Goal: Information Seeking & Learning: Learn about a topic

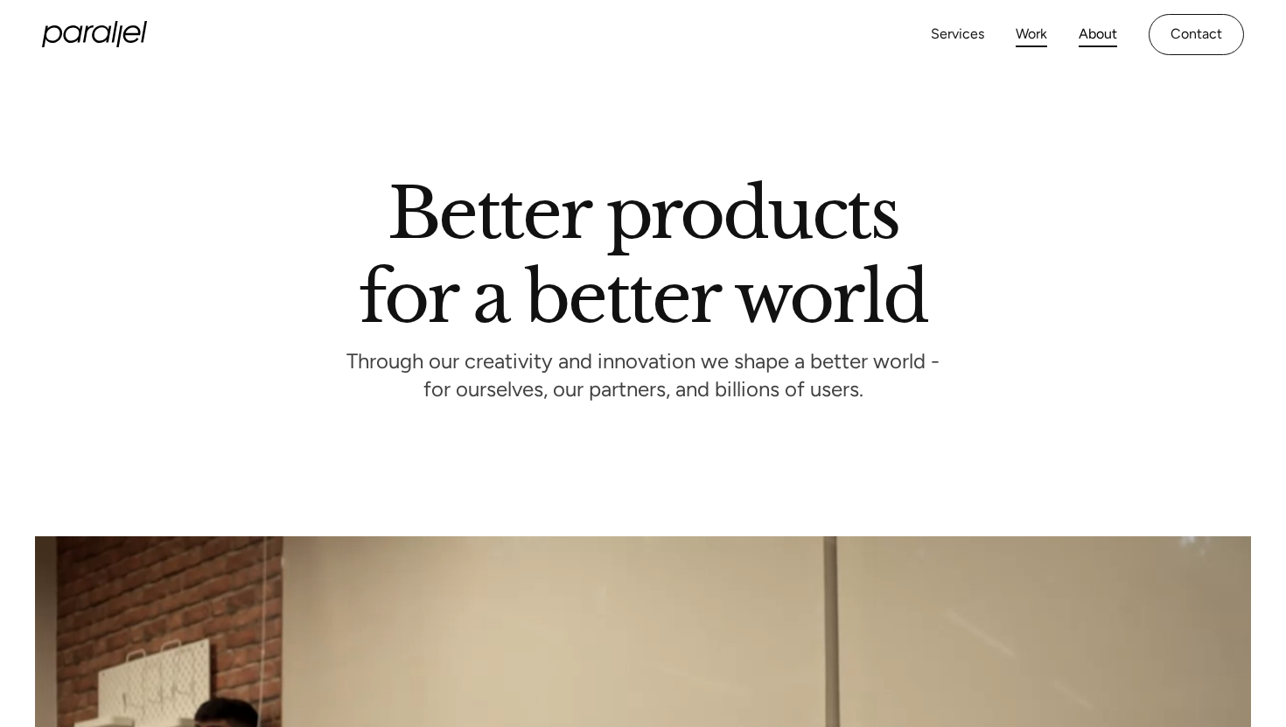
click at [1031, 36] on link "Work" at bounding box center [1032, 34] width 32 height 25
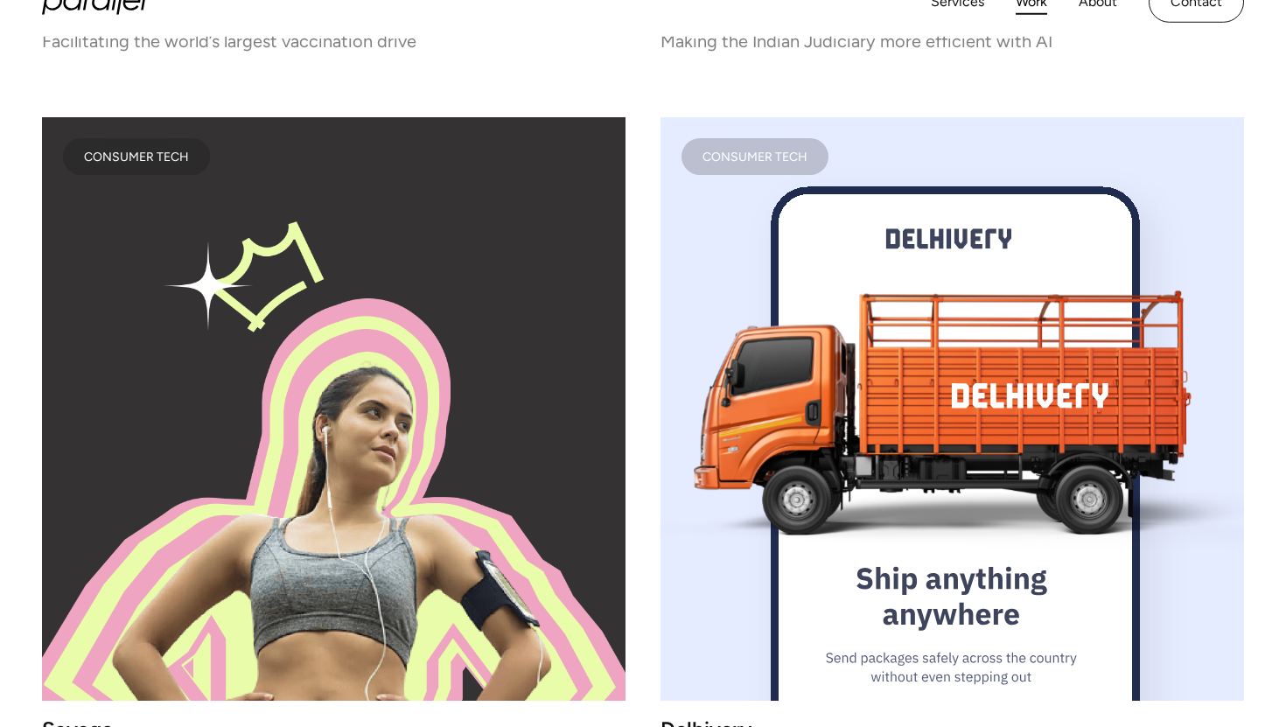
scroll to position [9119, 0]
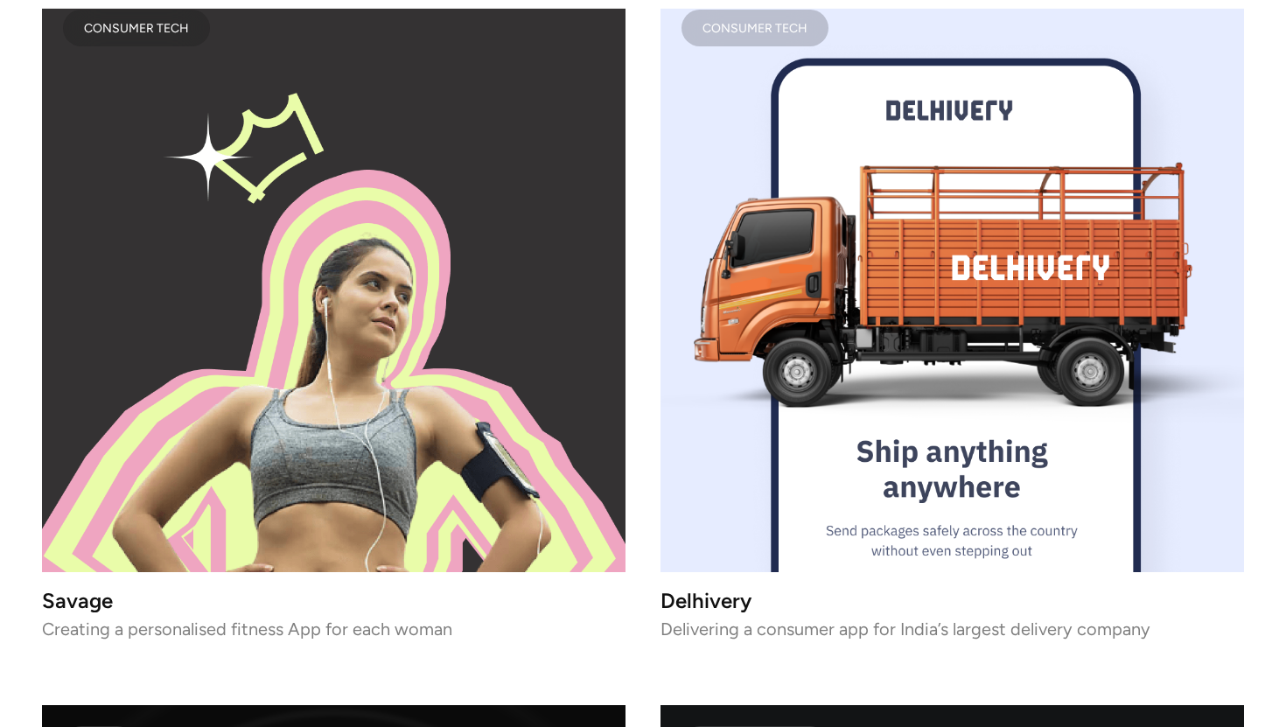
click at [988, 477] on image "lottie-animation-container" at bounding box center [953, 281] width 620 height 620
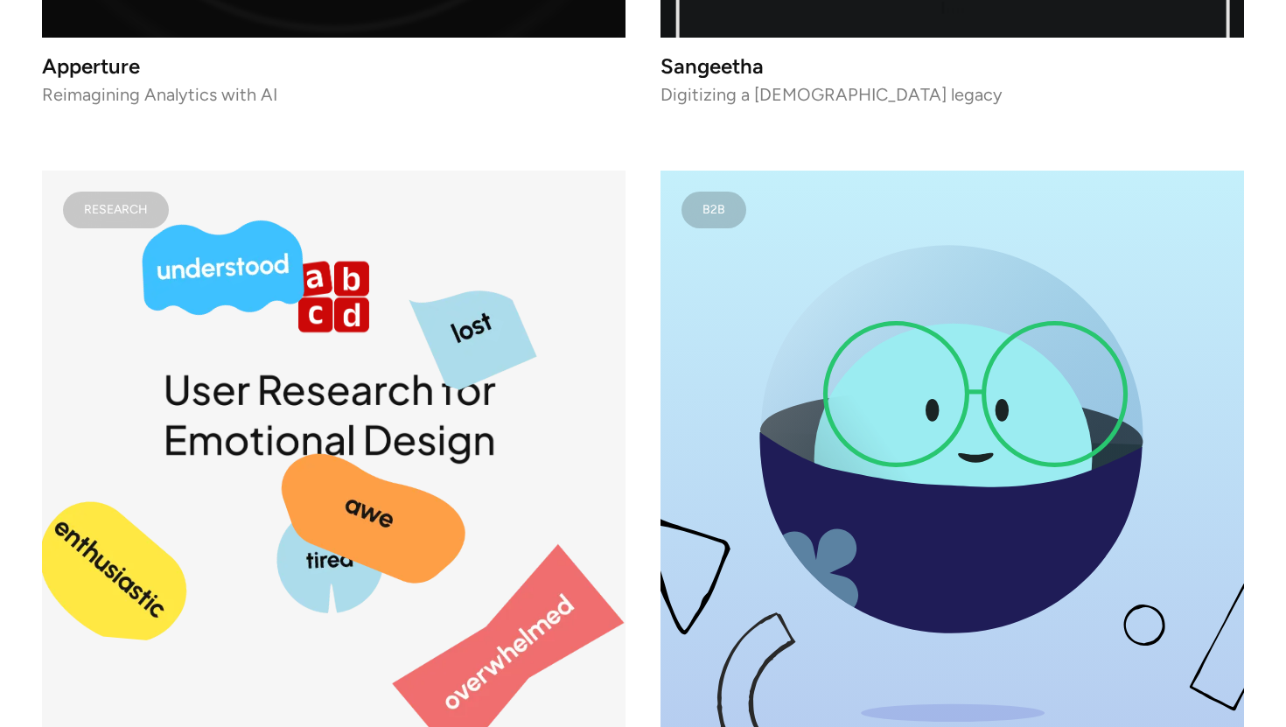
scroll to position [10488, 0]
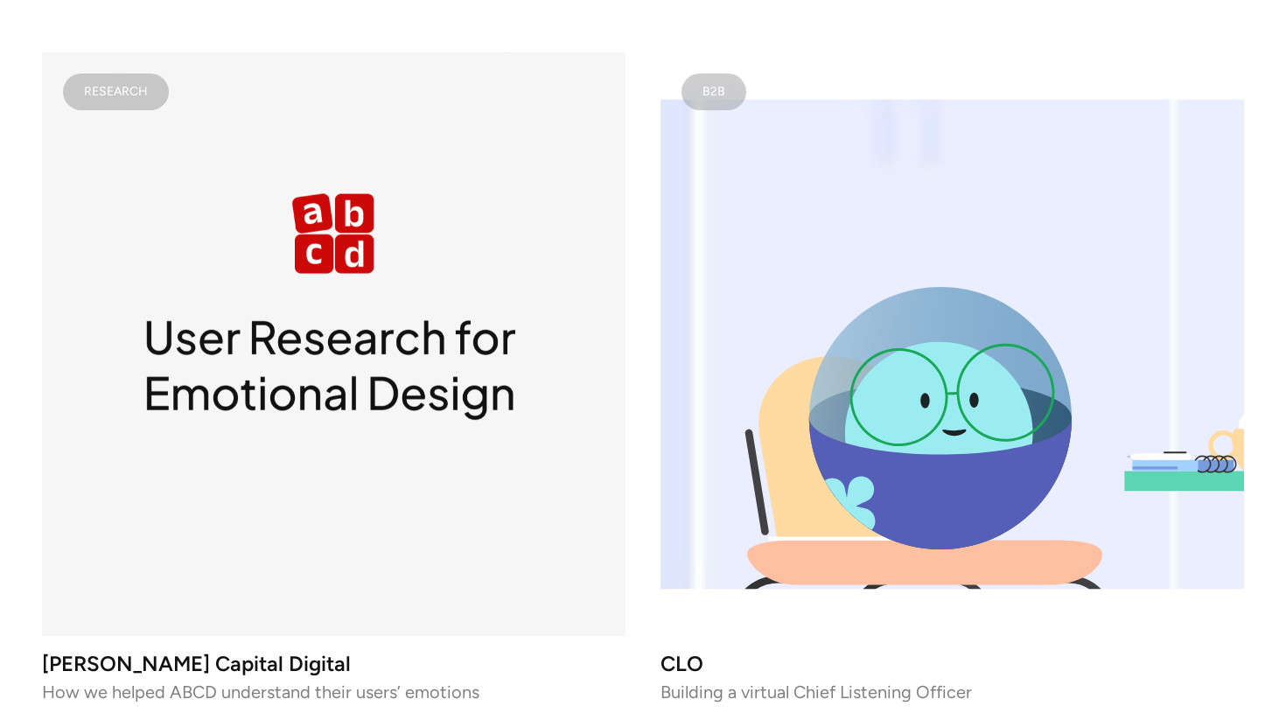
click at [808, 540] on icon "lottie-animation-container" at bounding box center [924, 562] width 355 height 45
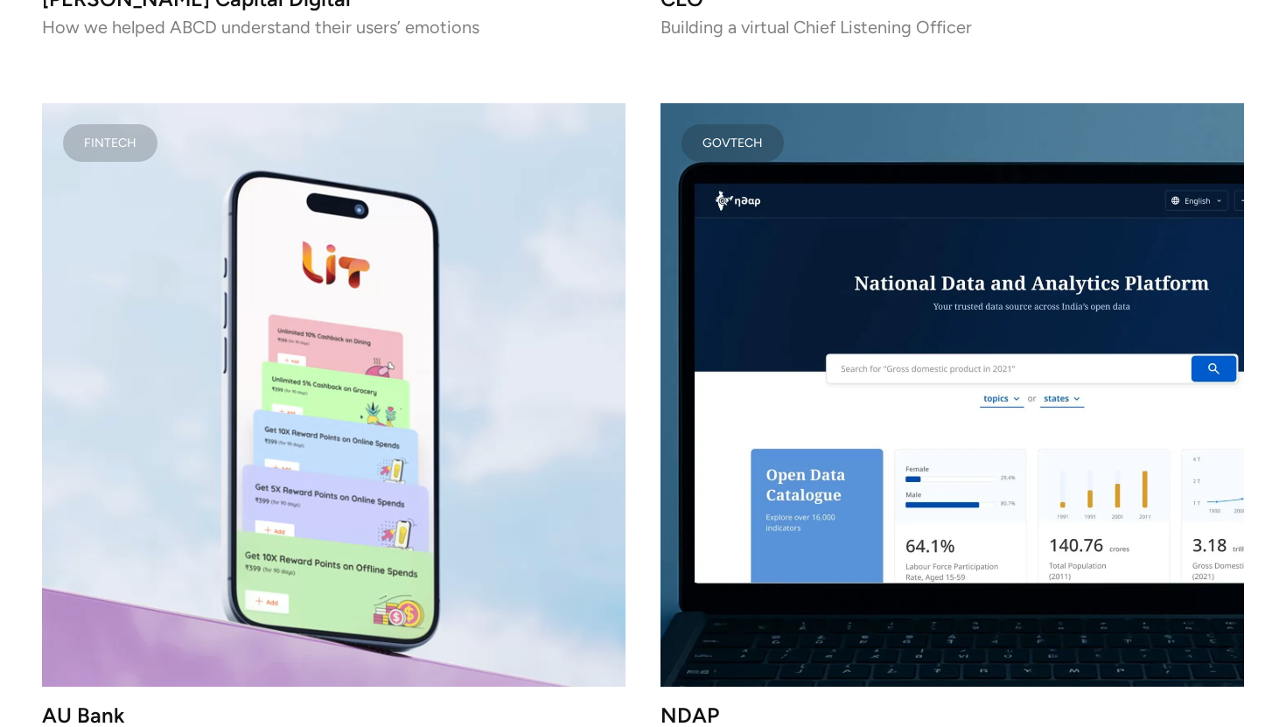
scroll to position [11269, 0]
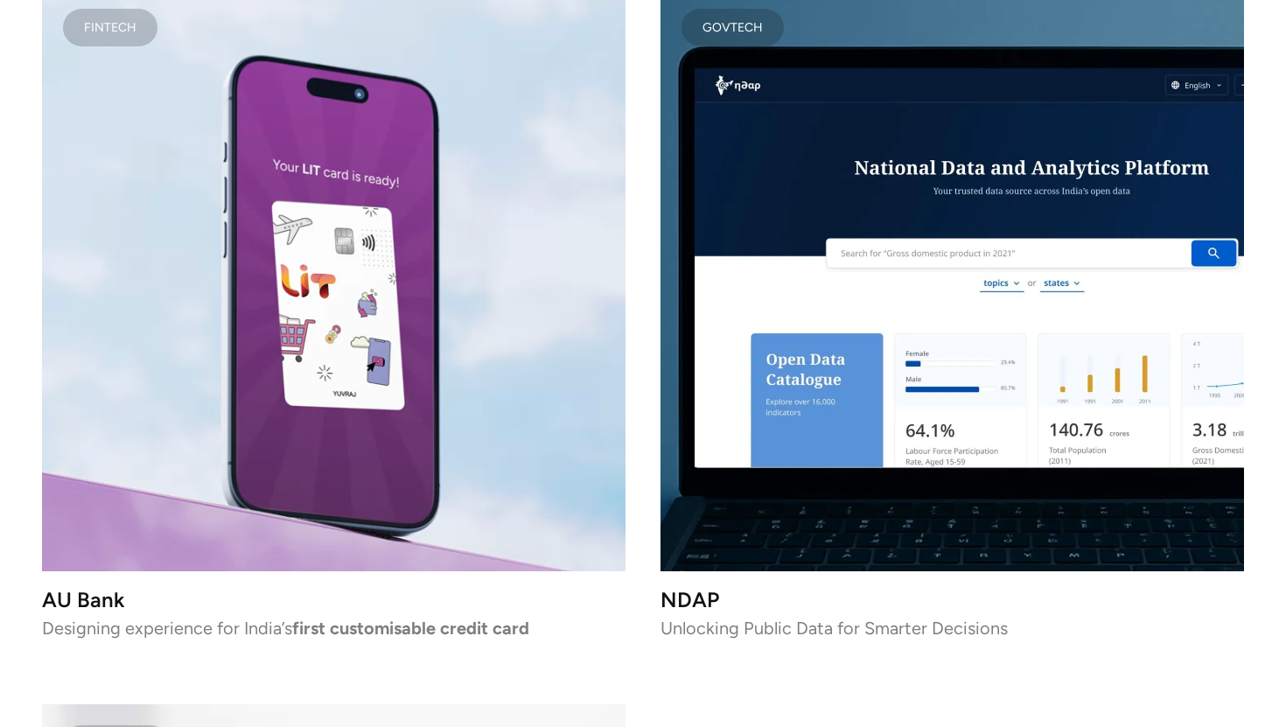
click at [314, 432] on video at bounding box center [334, 280] width 584 height 584
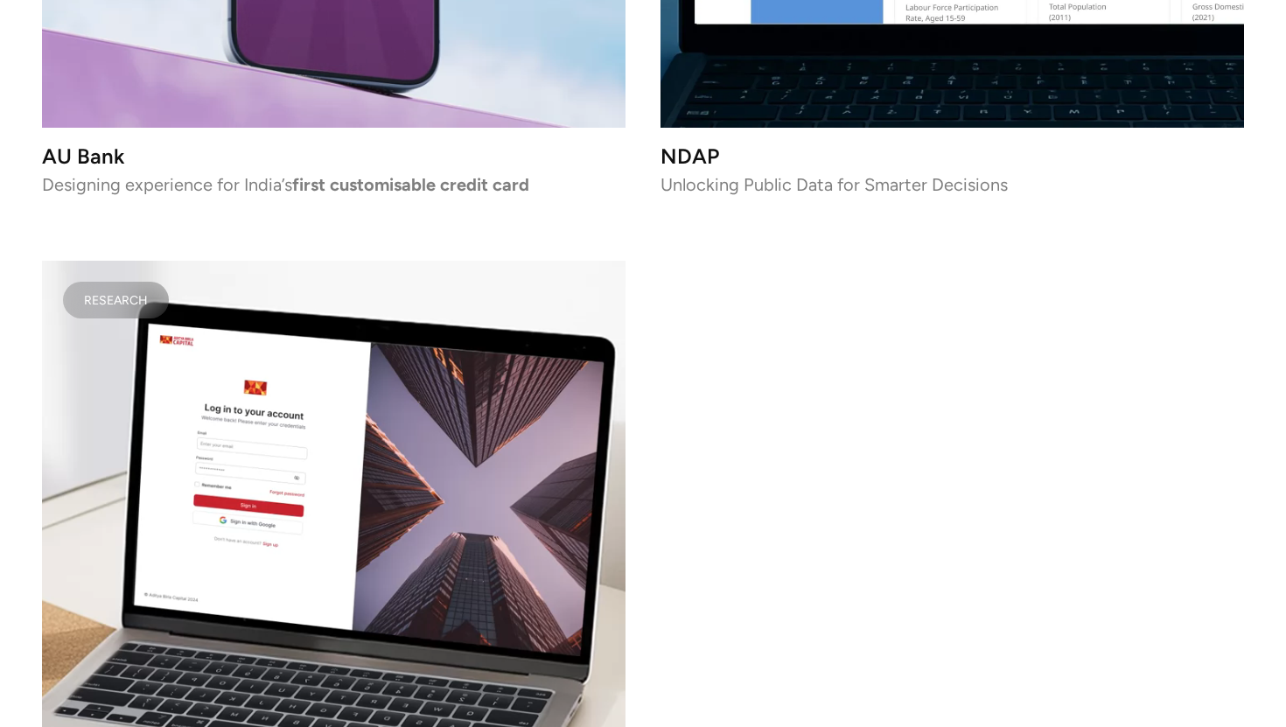
scroll to position [11792, 0]
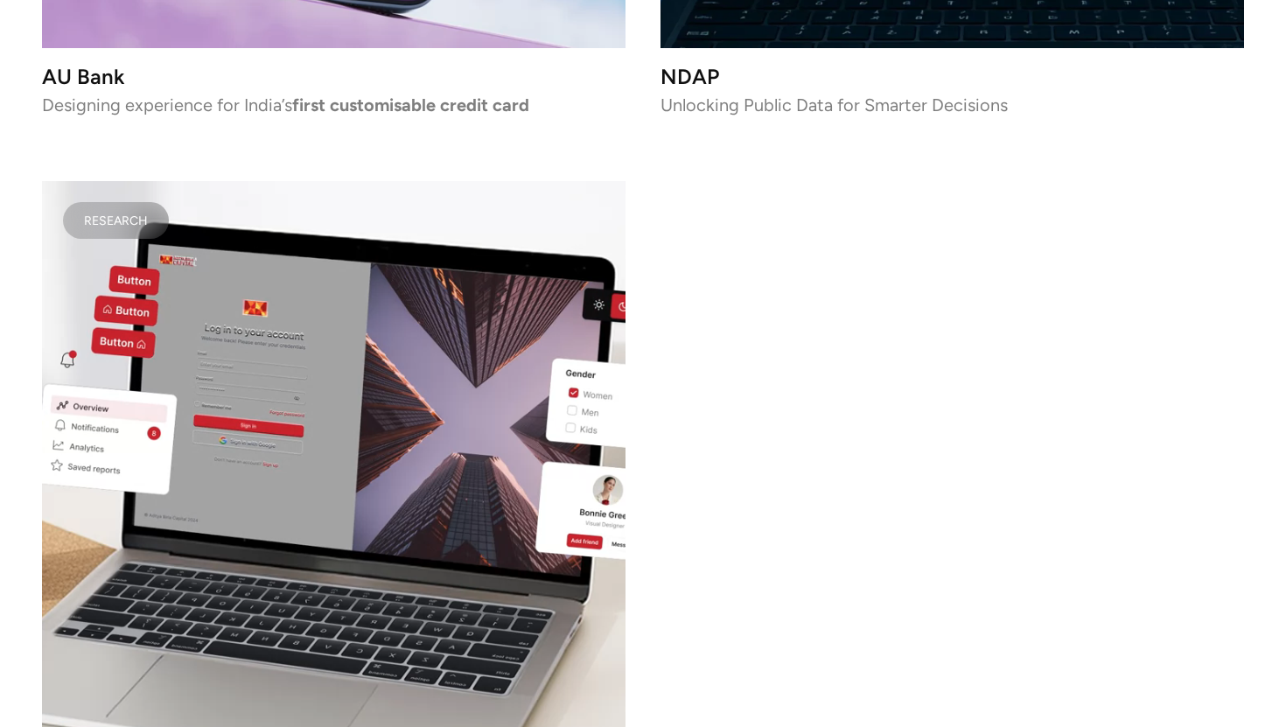
click at [452, 396] on video at bounding box center [334, 473] width 584 height 584
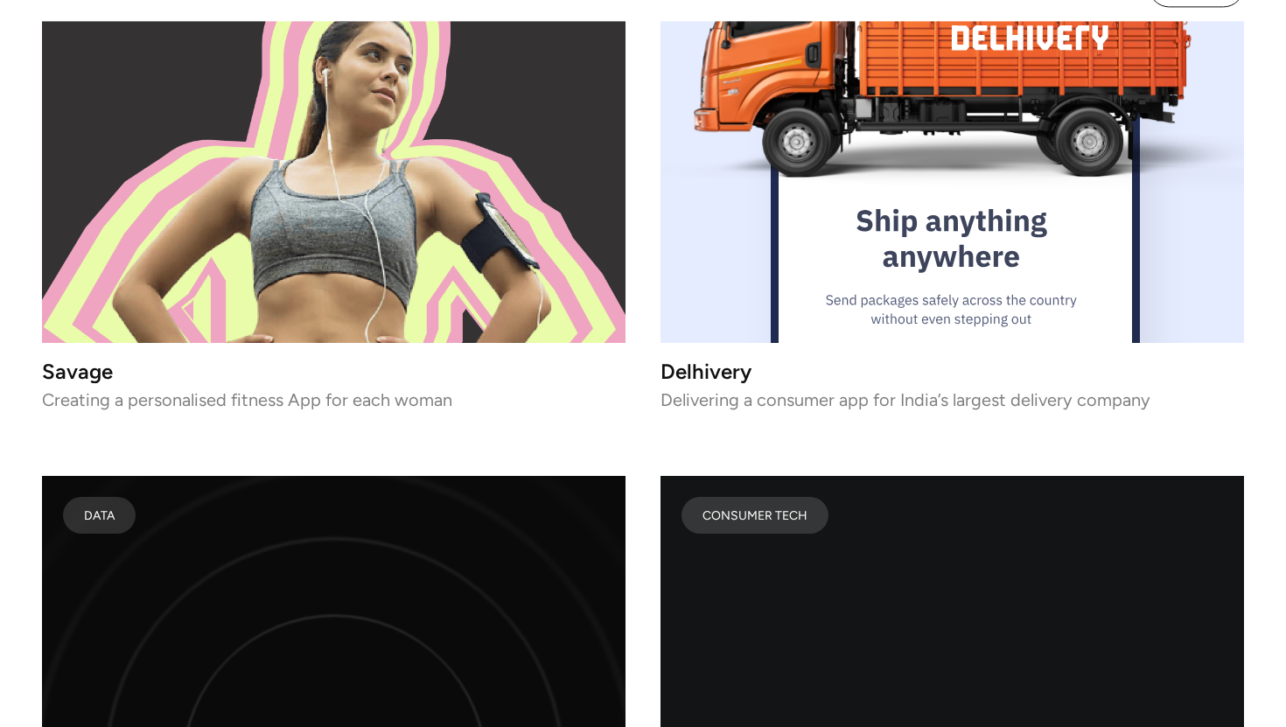
scroll to position [9357, 0]
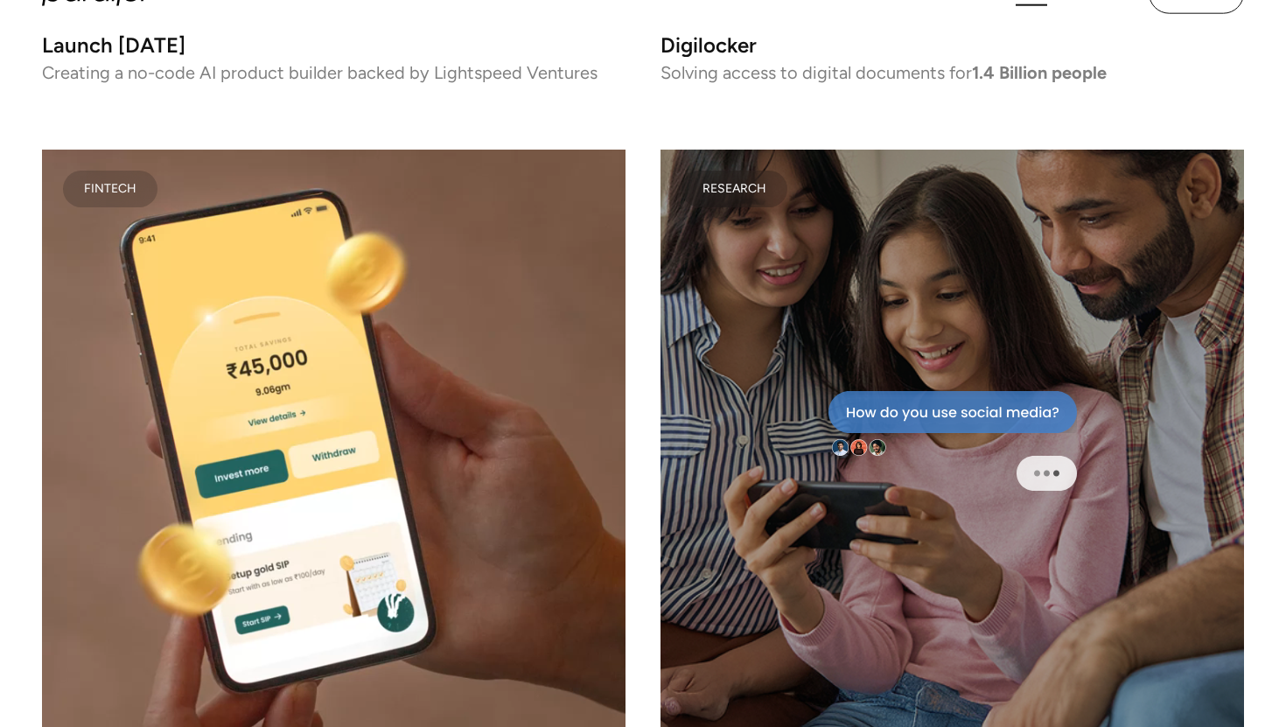
scroll to position [6244, 0]
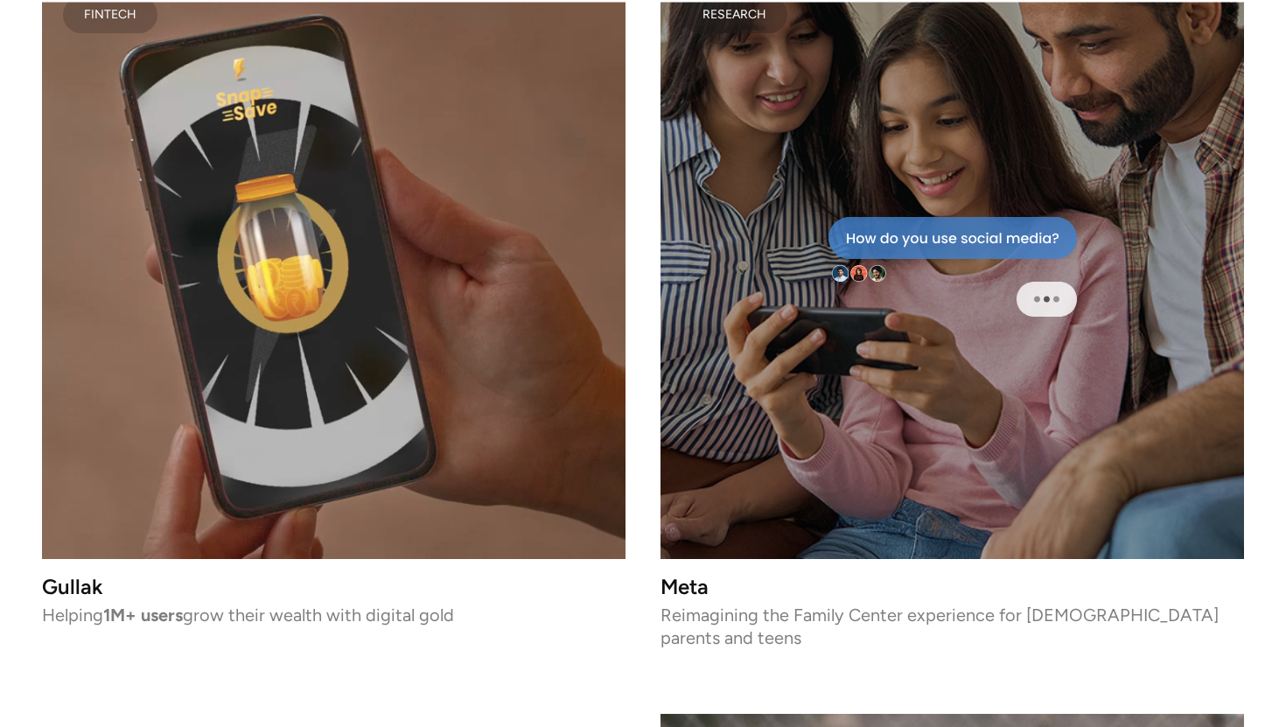
click at [392, 361] on video at bounding box center [334, 267] width 584 height 584
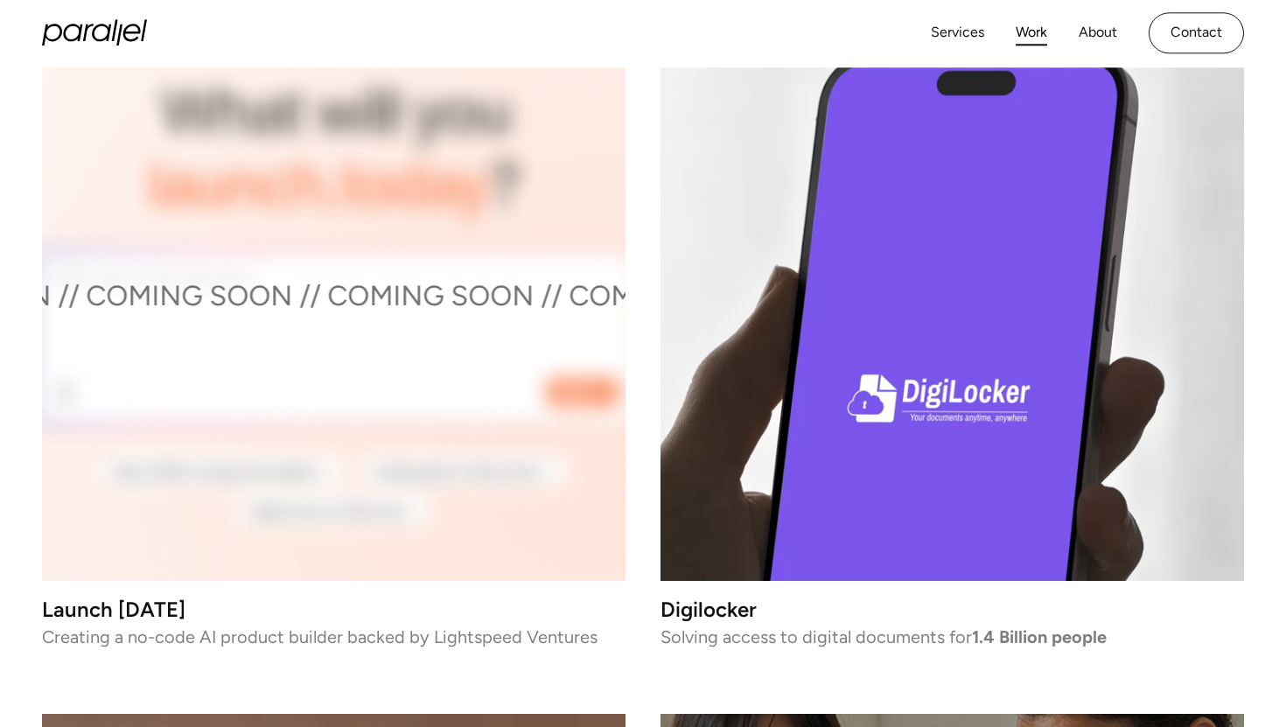
scroll to position [5504, 0]
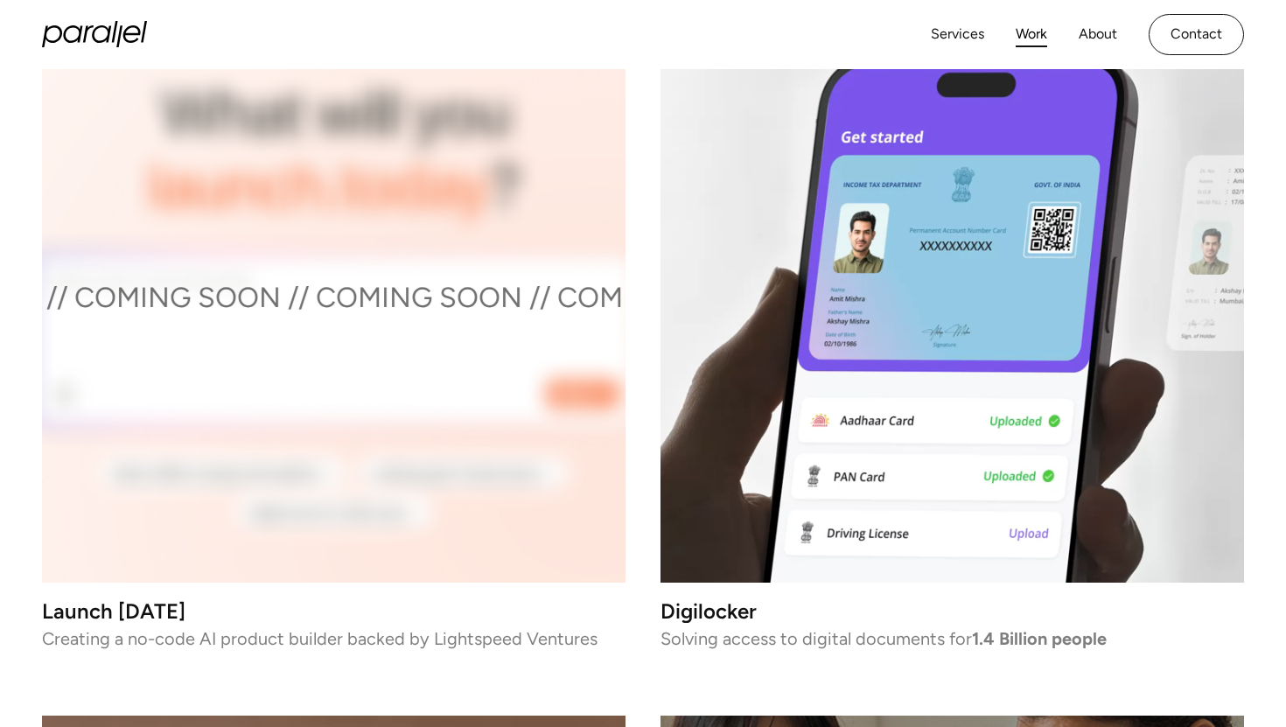
click at [907, 387] on video at bounding box center [953, 291] width 584 height 584
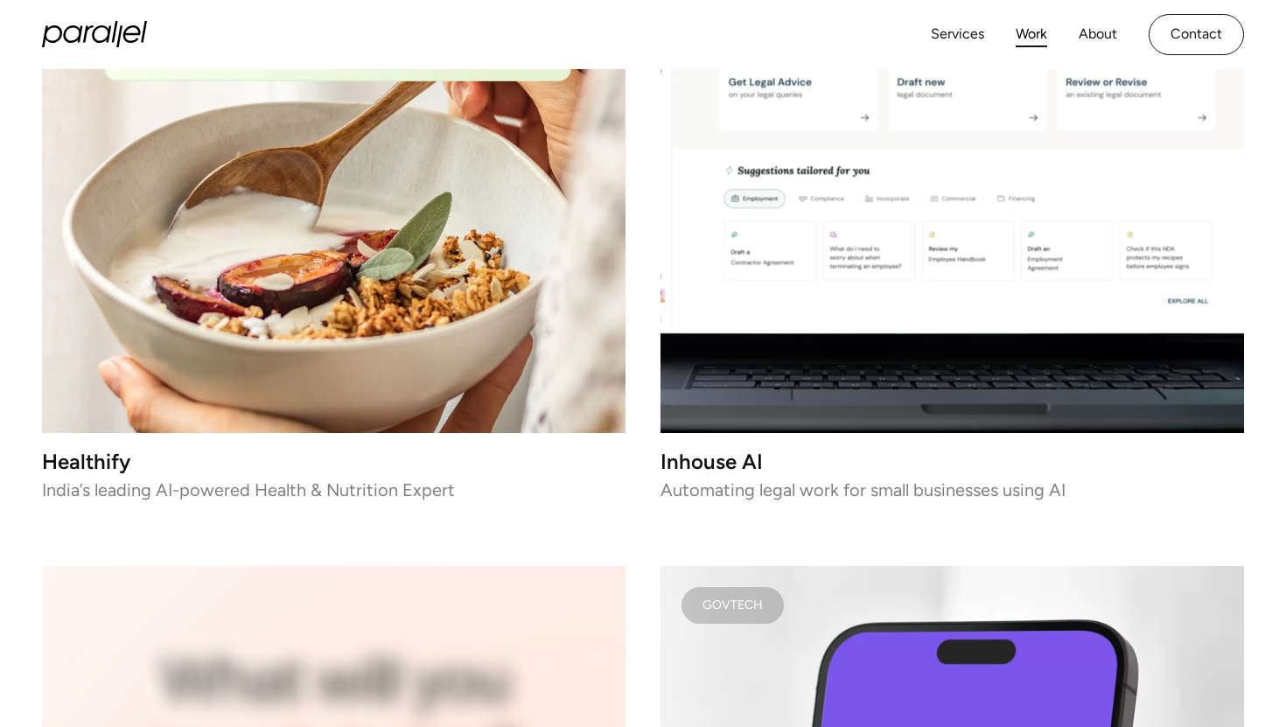
scroll to position [4936, 0]
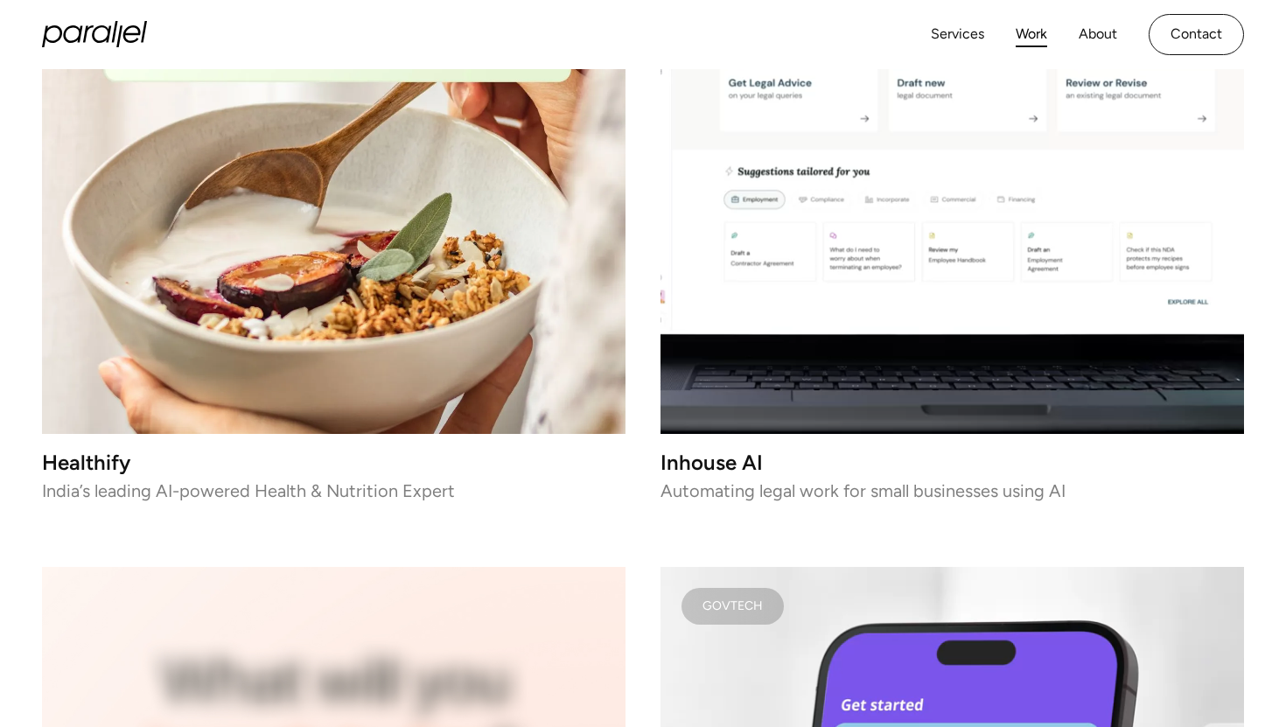
click at [332, 262] on img at bounding box center [334, 142] width 584 height 584
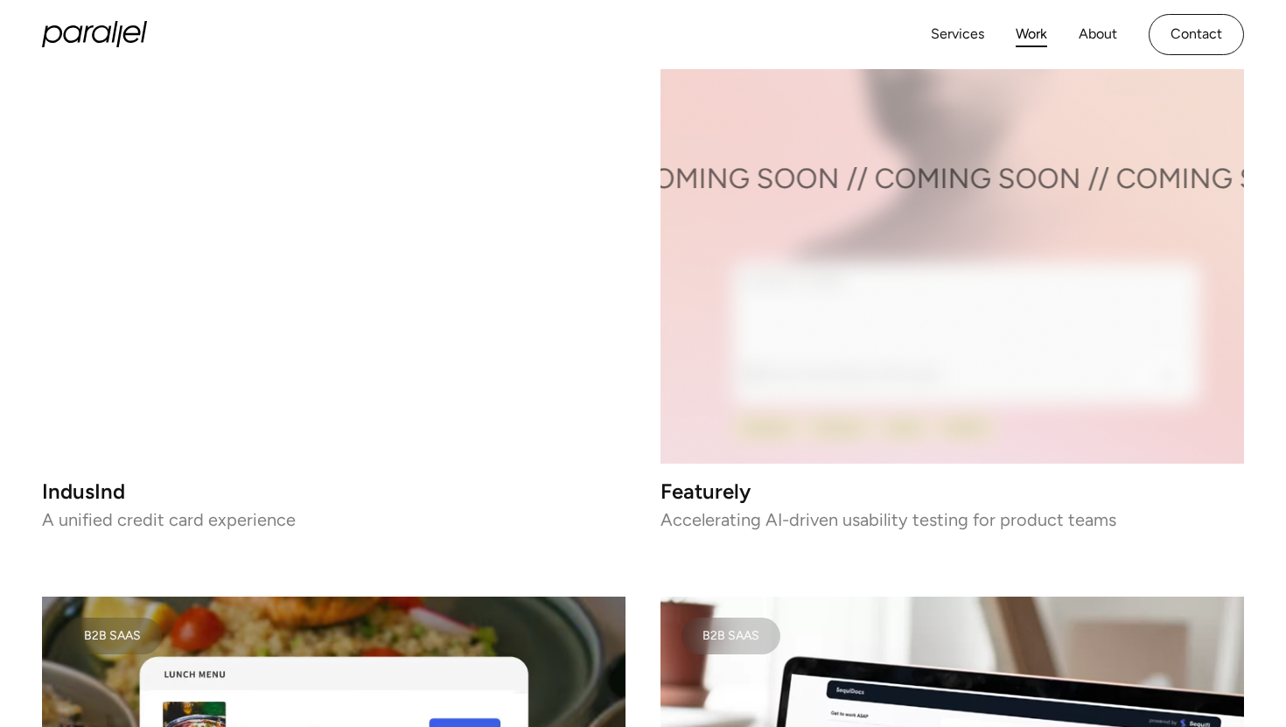
scroll to position [3323, 0]
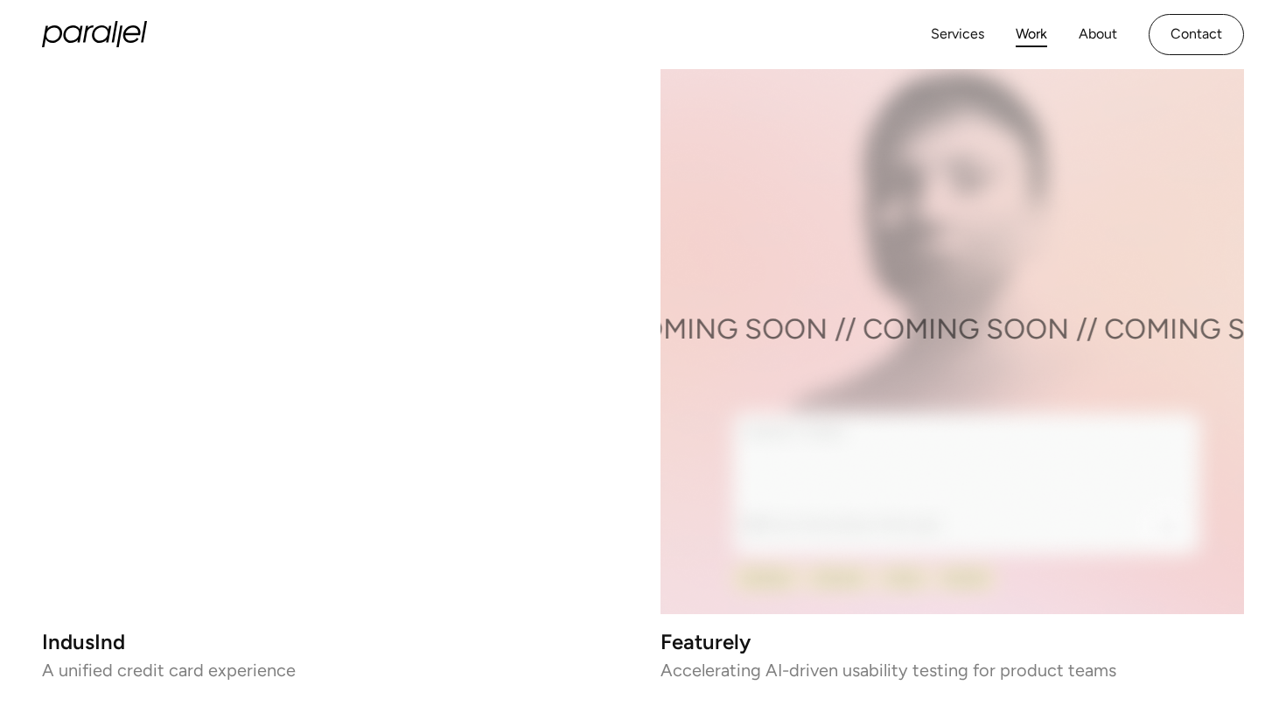
click at [452, 394] on video at bounding box center [334, 323] width 584 height 584
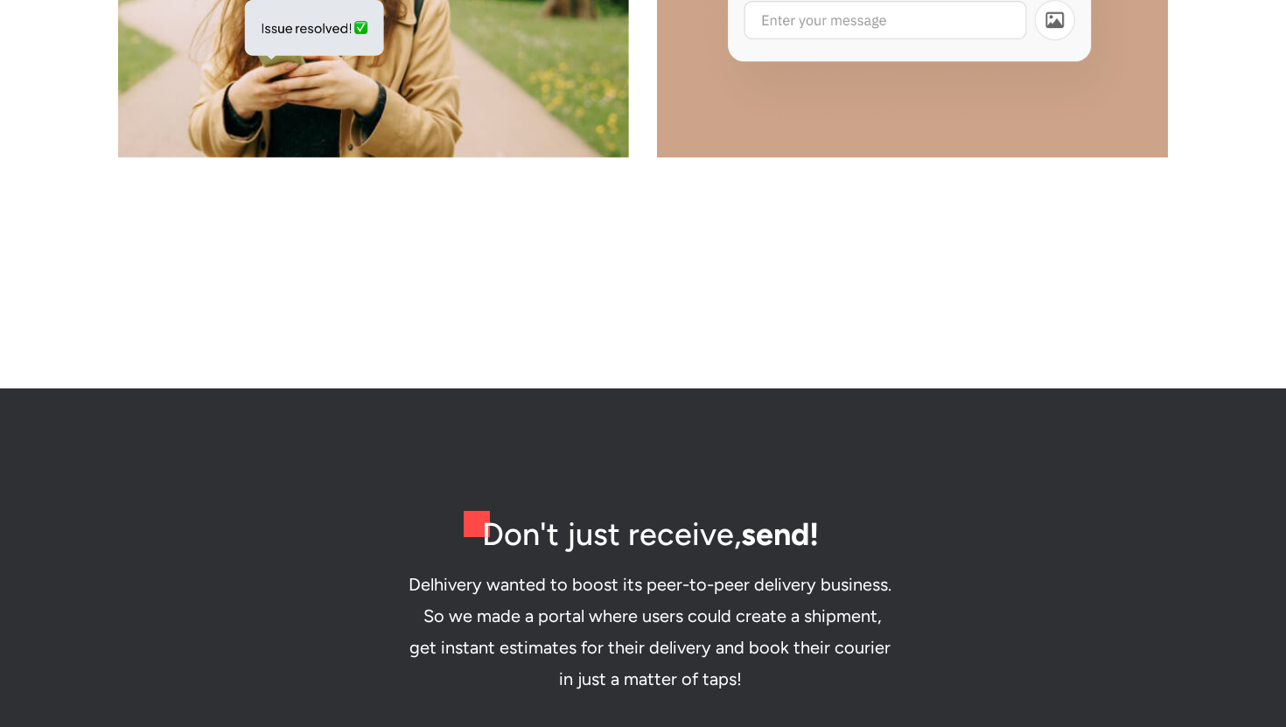
scroll to position [9136, 0]
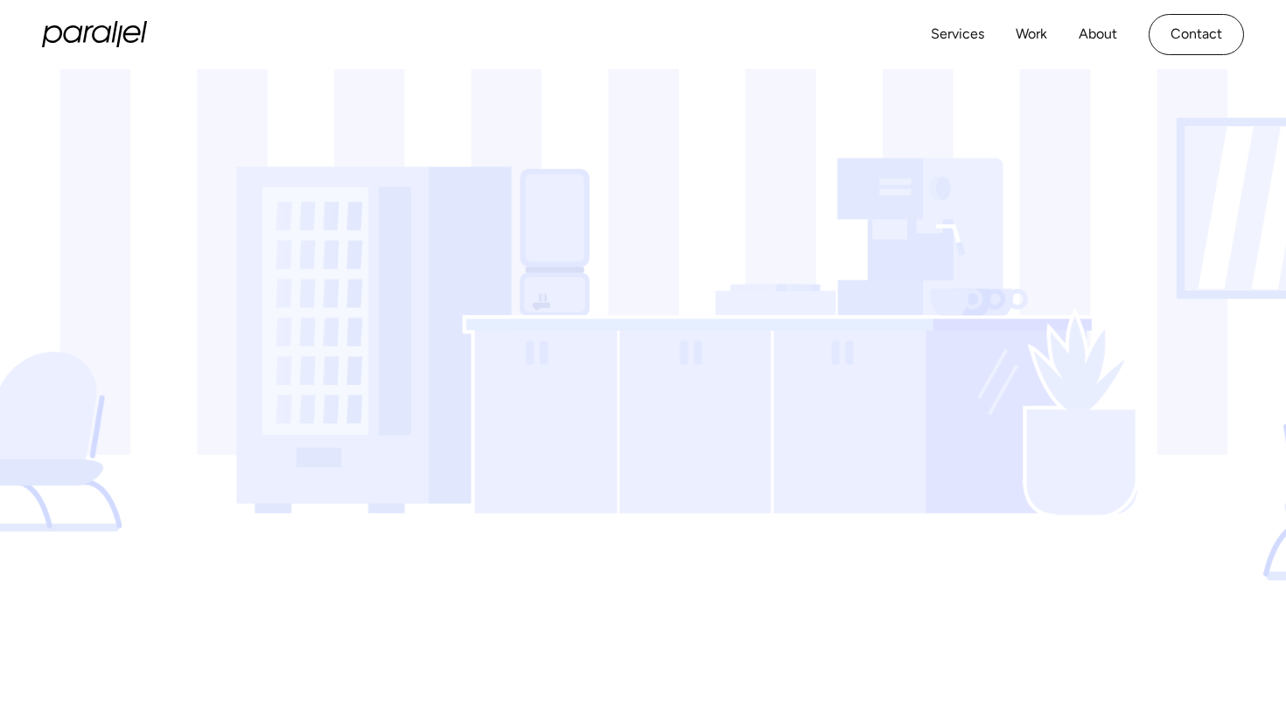
scroll to position [69, 0]
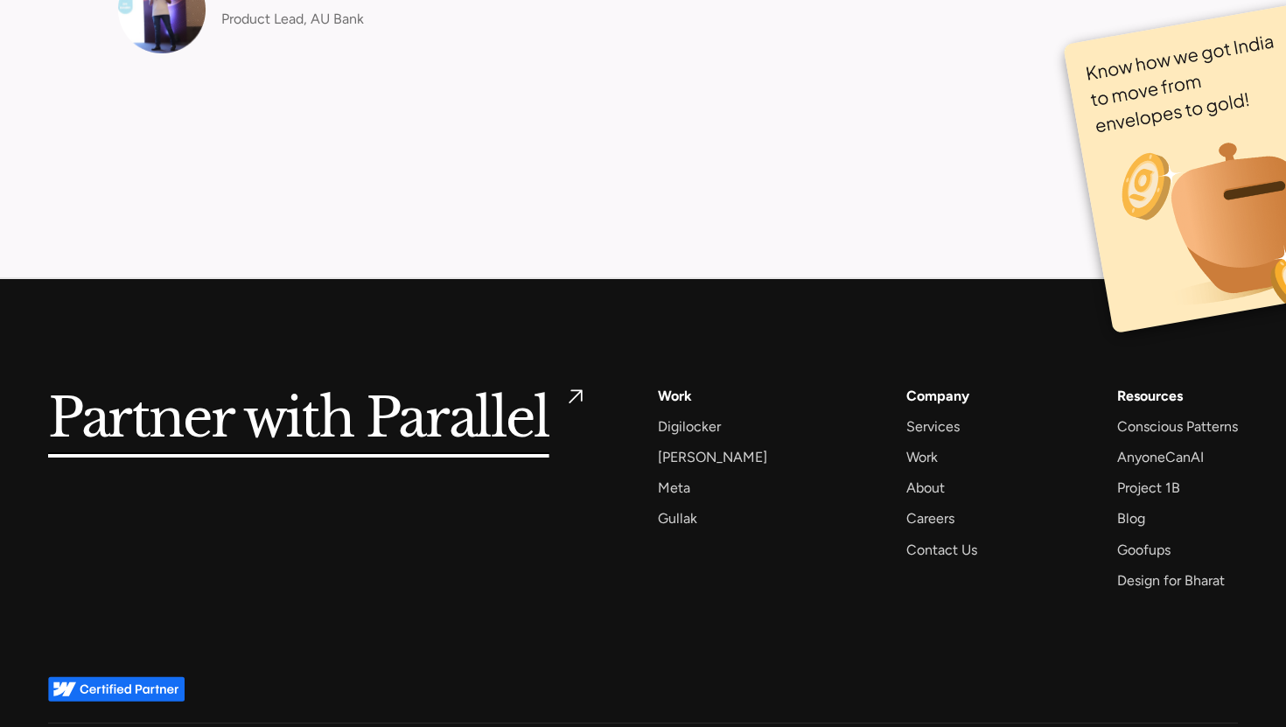
scroll to position [7375, 0]
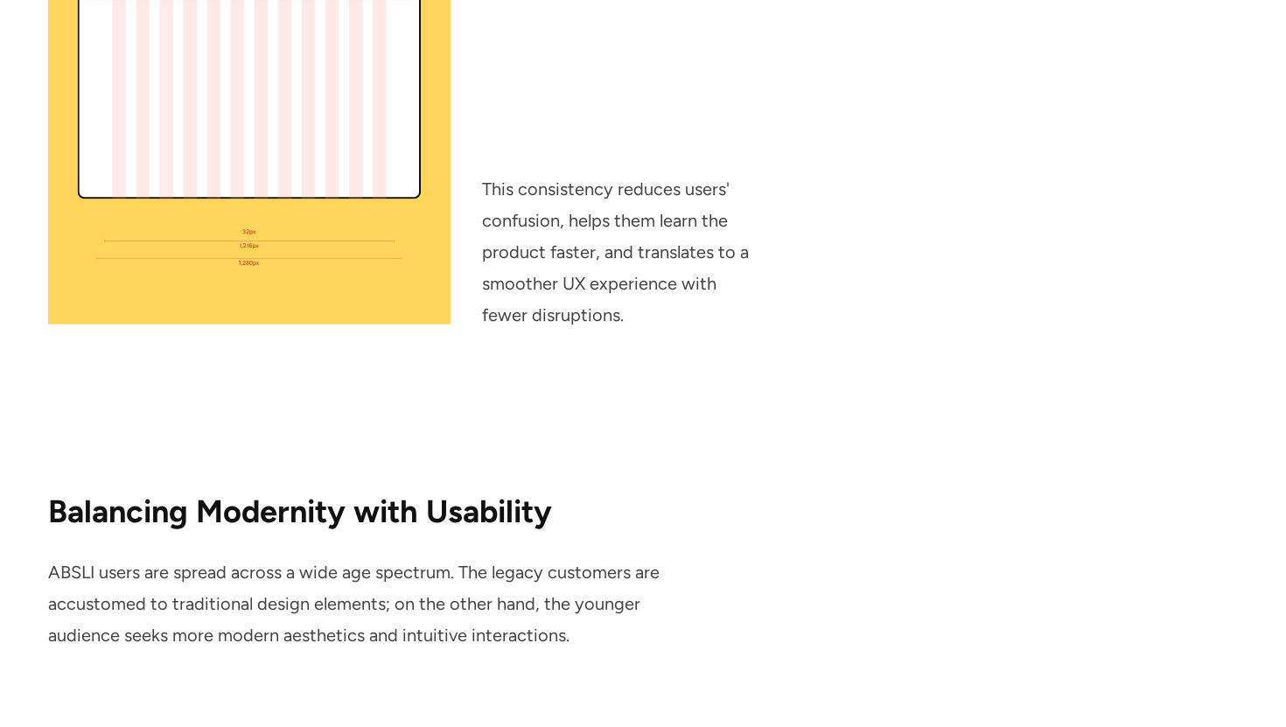
scroll to position [3784, 0]
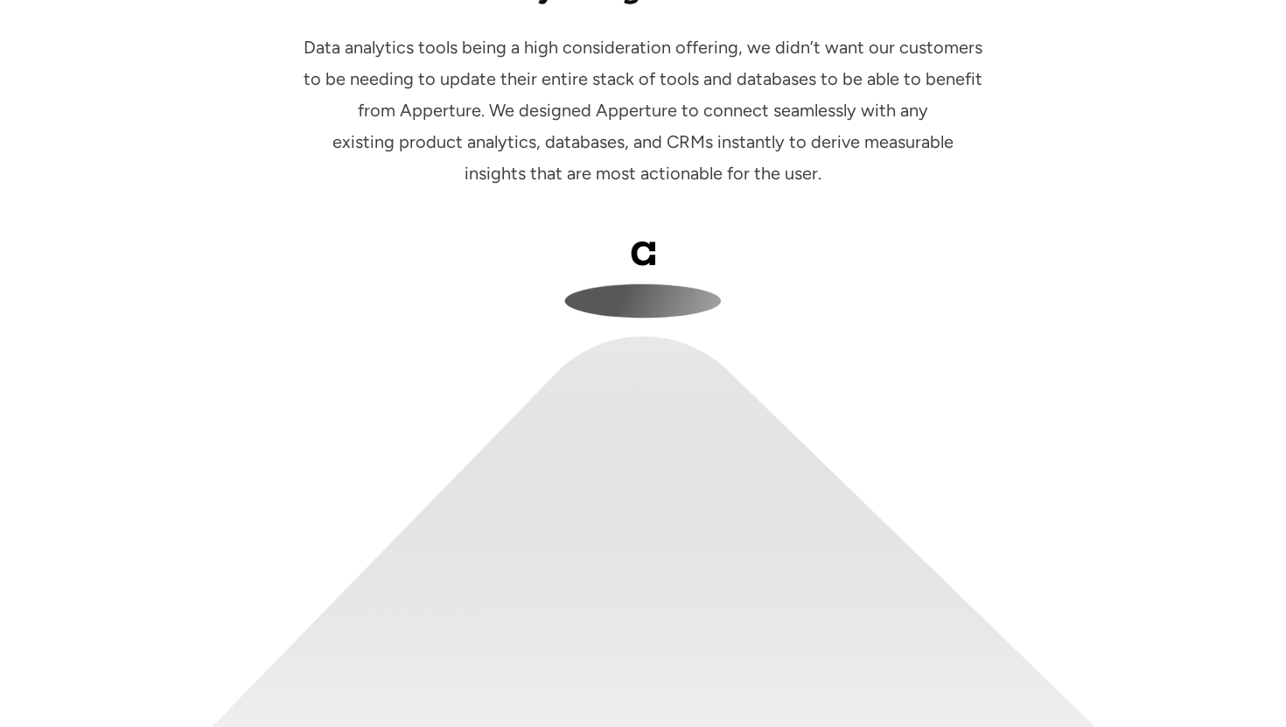
scroll to position [6946, 0]
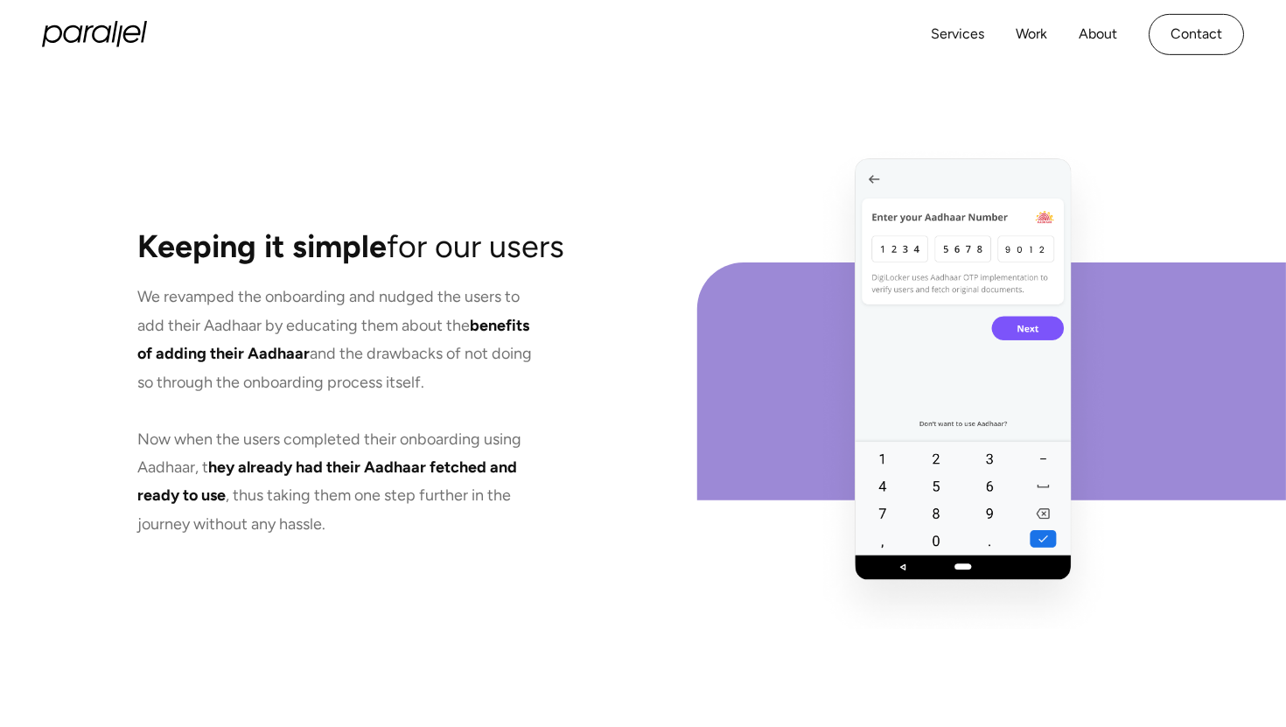
scroll to position [6501, 0]
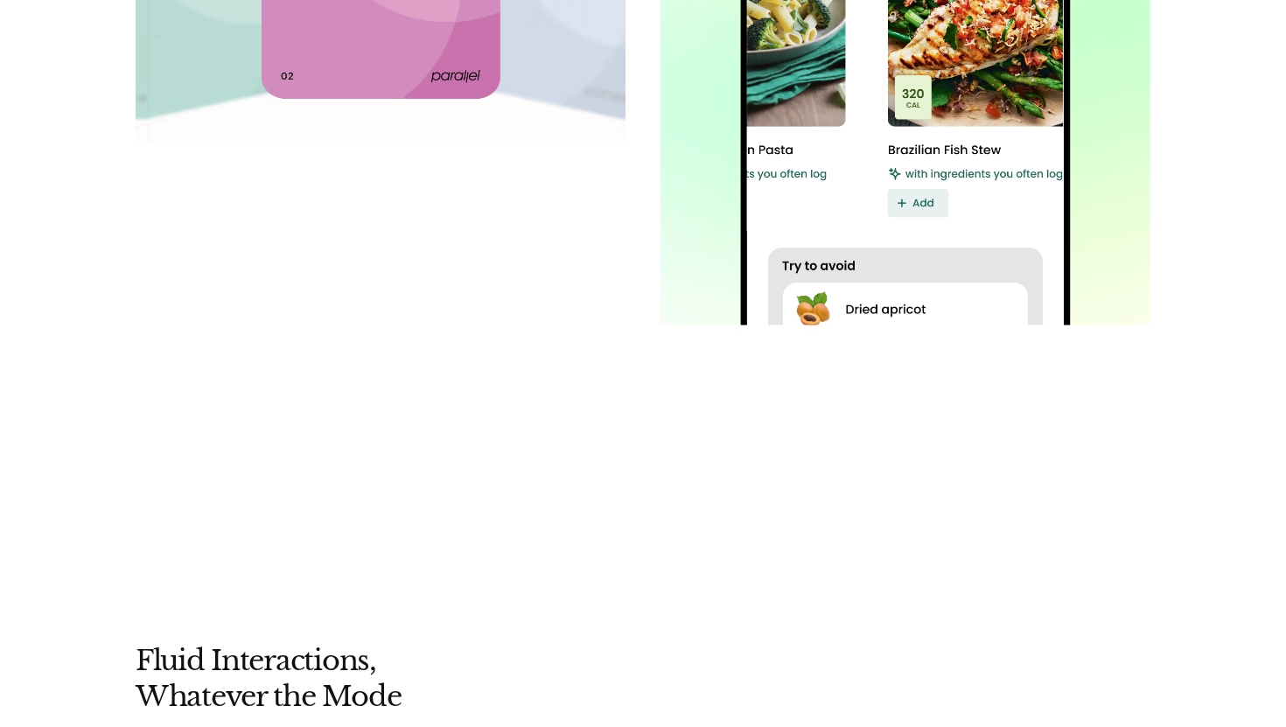
scroll to position [6608, 0]
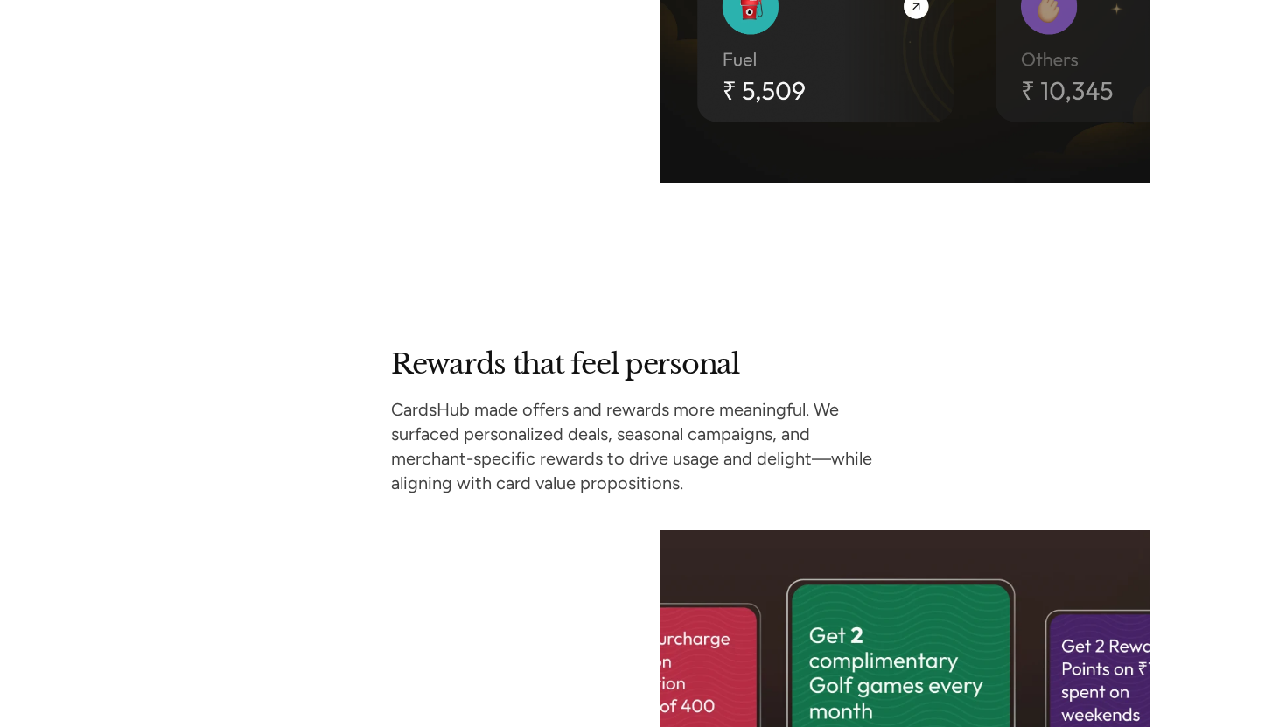
scroll to position [6179, 0]
